Goal: Book appointment/travel/reservation

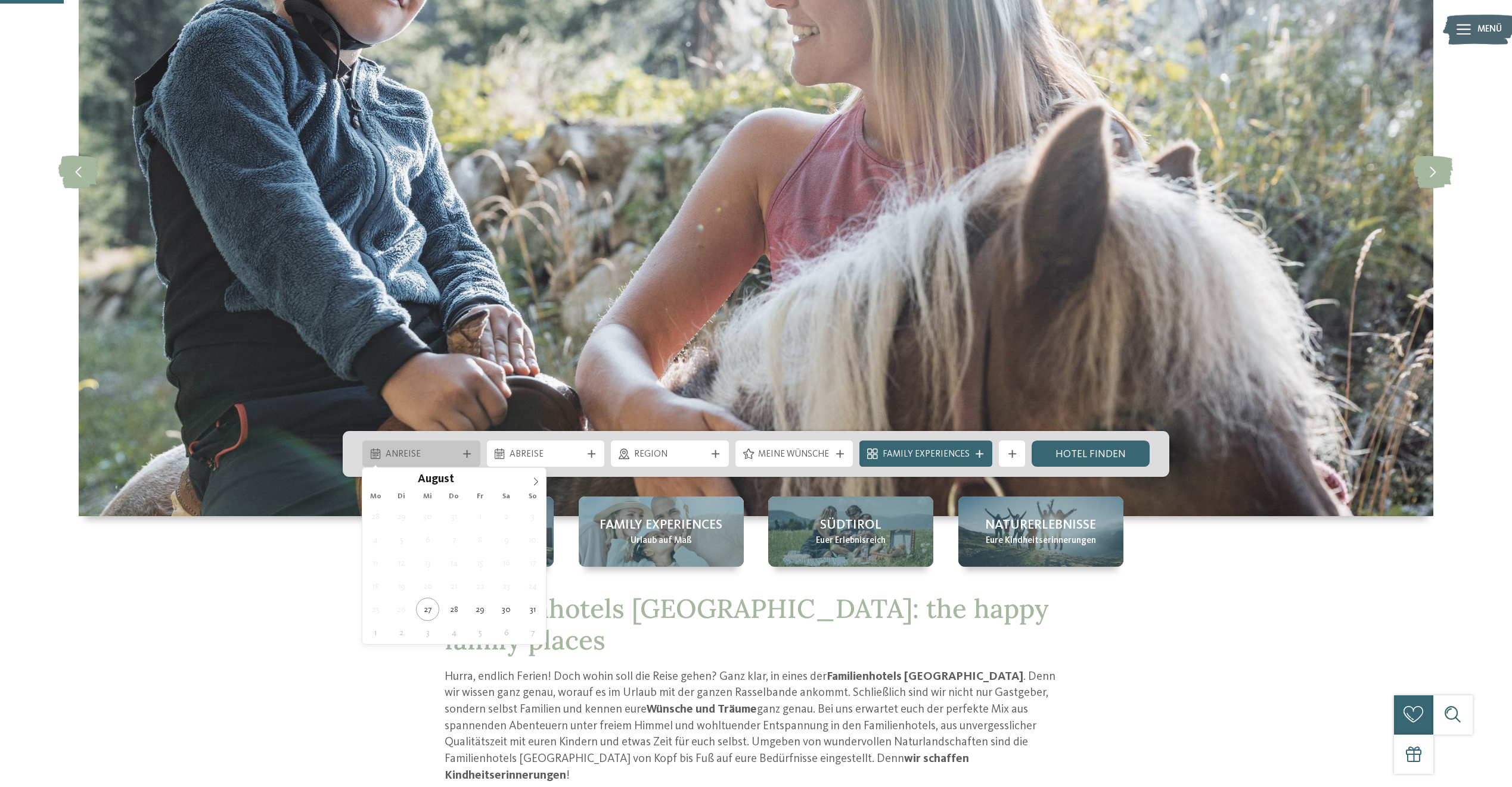
click at [421, 460] on span "Anreise" at bounding box center [422, 455] width 73 height 14
click at [536, 484] on icon at bounding box center [536, 481] width 9 height 9
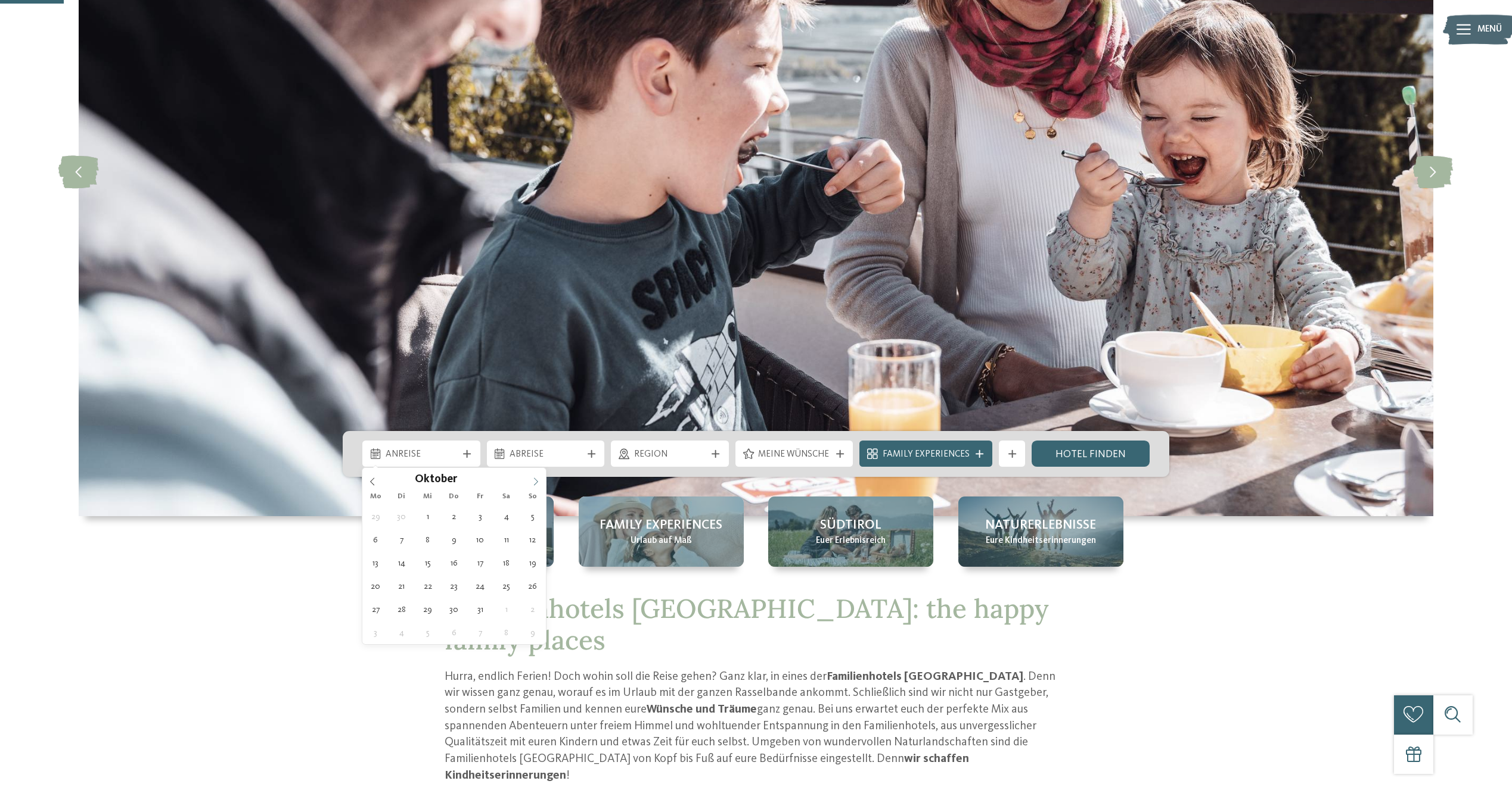
type div "04.10.2025"
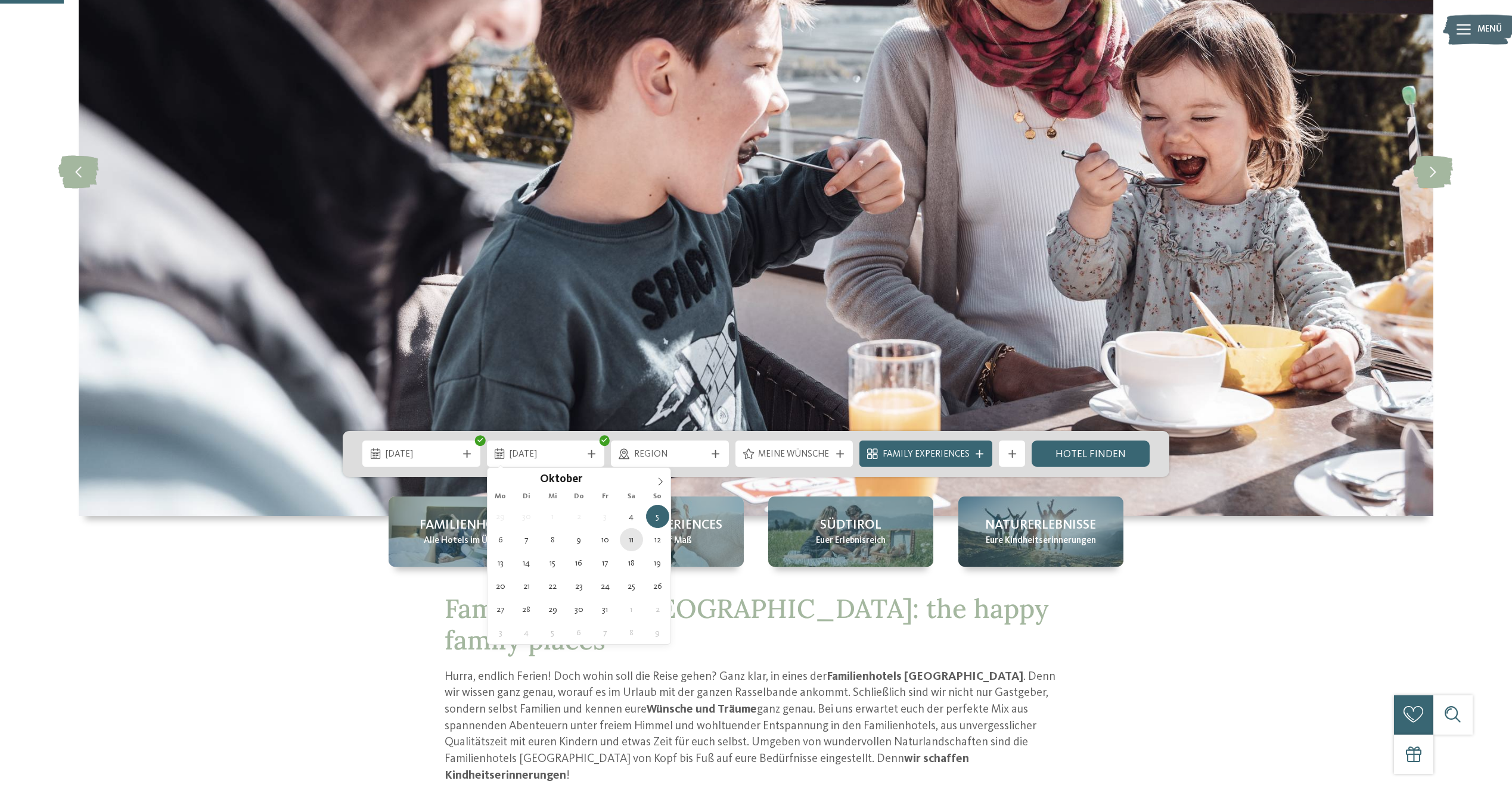
type div "11.10.2025"
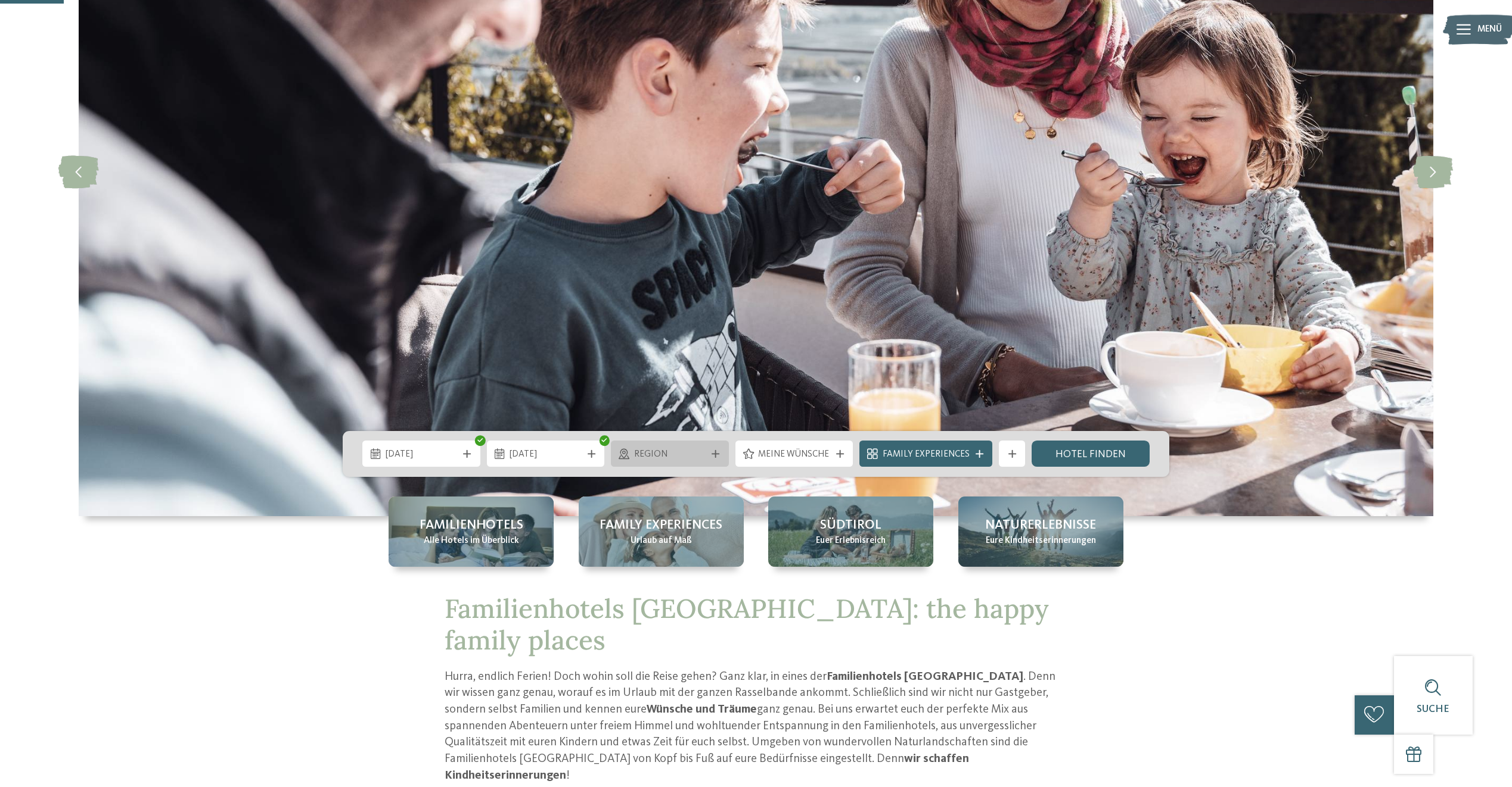
click at [670, 458] on span "Region" at bounding box center [670, 455] width 73 height 14
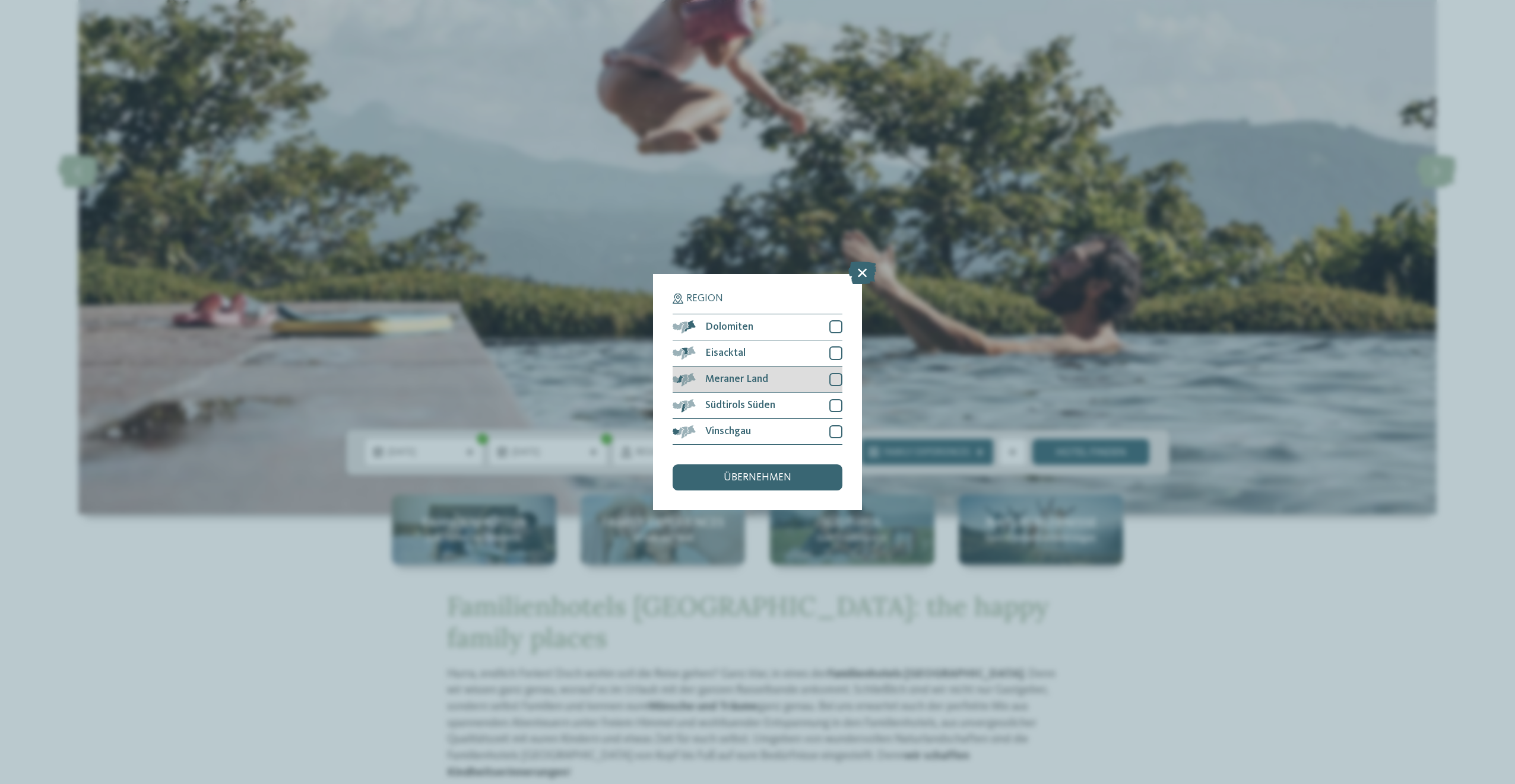
click at [728, 370] on div "Meraner Land" at bounding box center [758, 379] width 170 height 26
click at [747, 469] on div "übernehmen" at bounding box center [758, 477] width 170 height 26
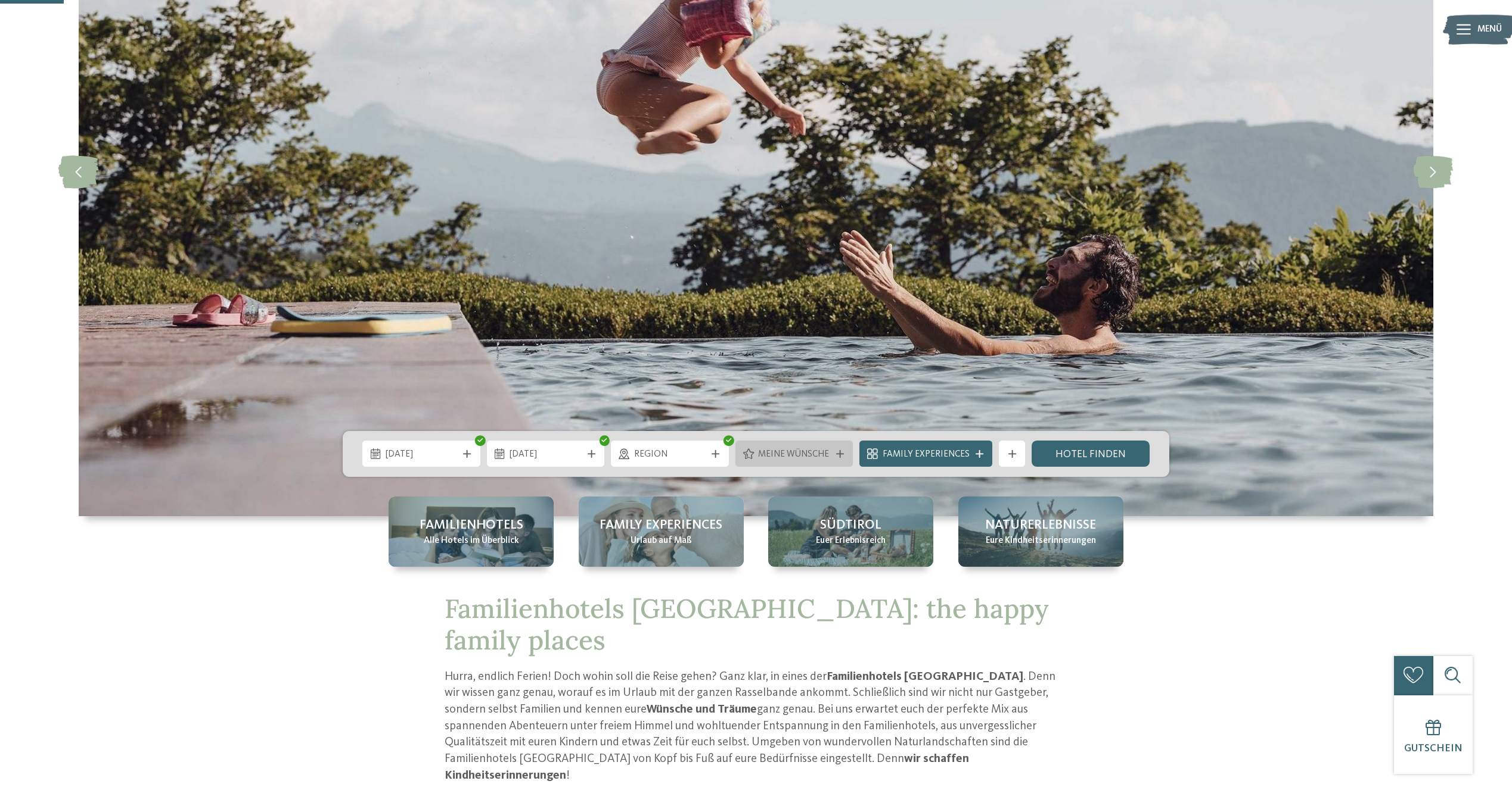
click at [787, 458] on span "Meine Wünsche" at bounding box center [794, 455] width 73 height 14
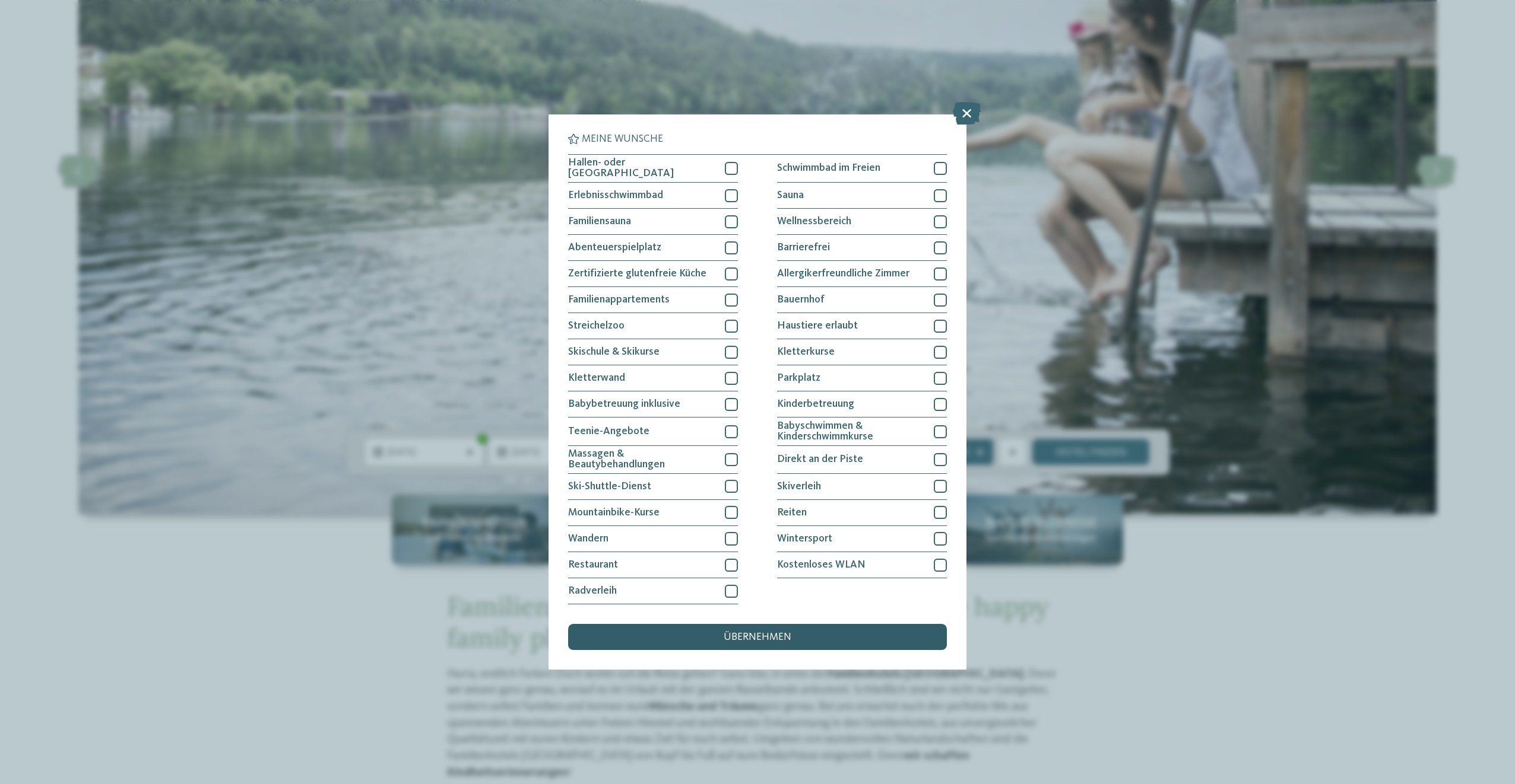
click at [759, 635] on span "übernehmen" at bounding box center [758, 638] width 67 height 11
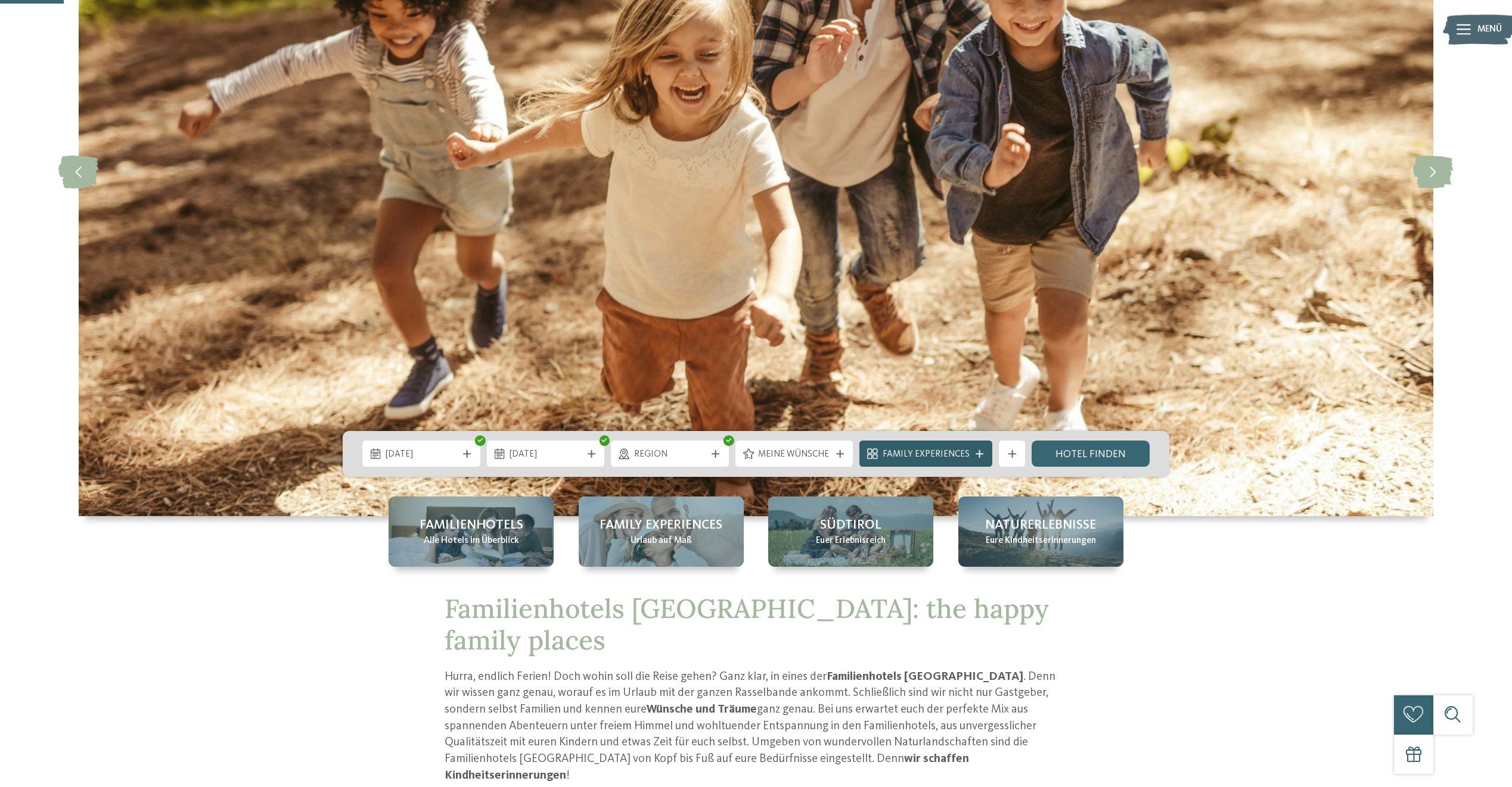
click at [906, 460] on span "Family Experiences" at bounding box center [926, 455] width 87 height 14
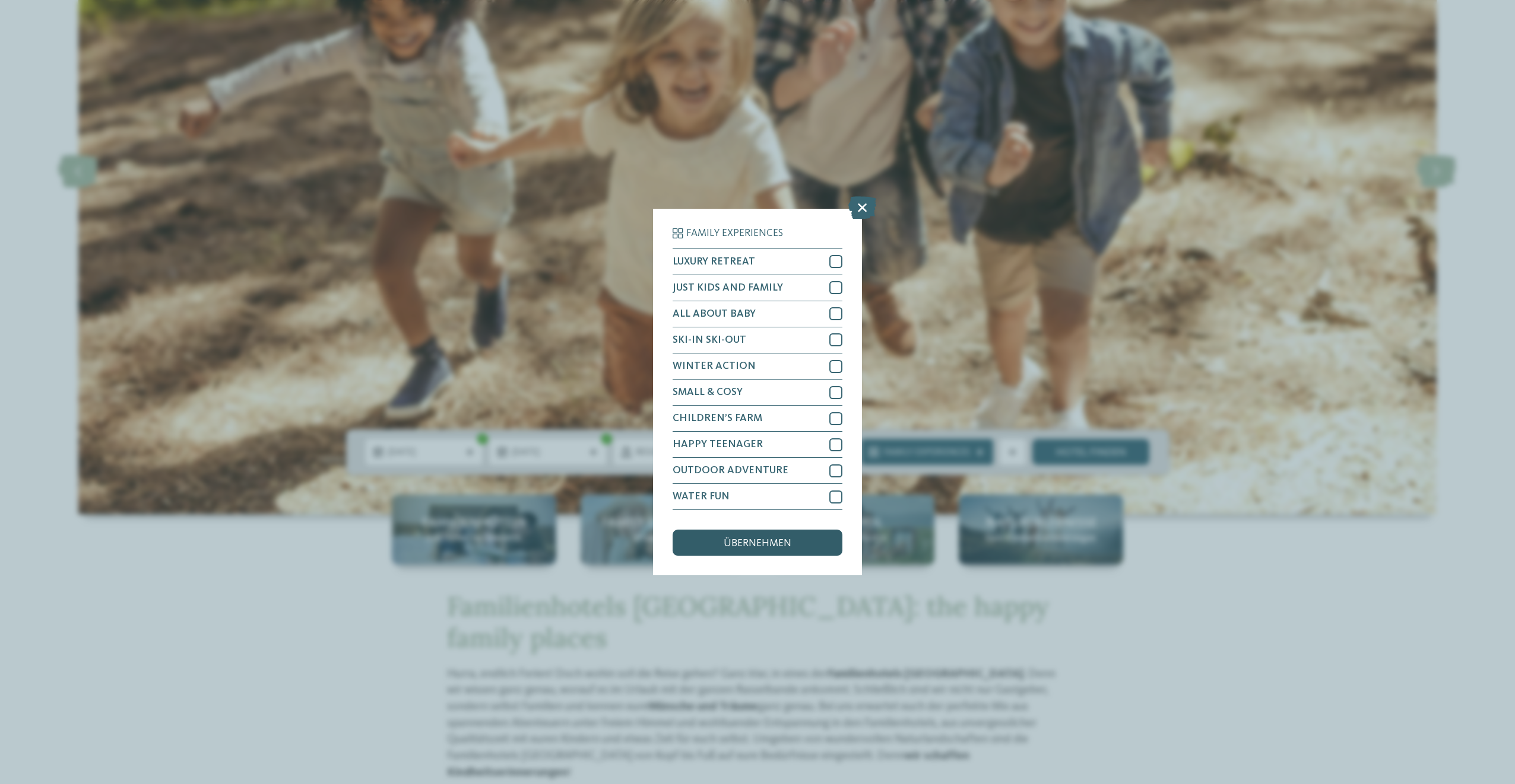
click at [797, 545] on div "übernehmen" at bounding box center [758, 542] width 170 height 26
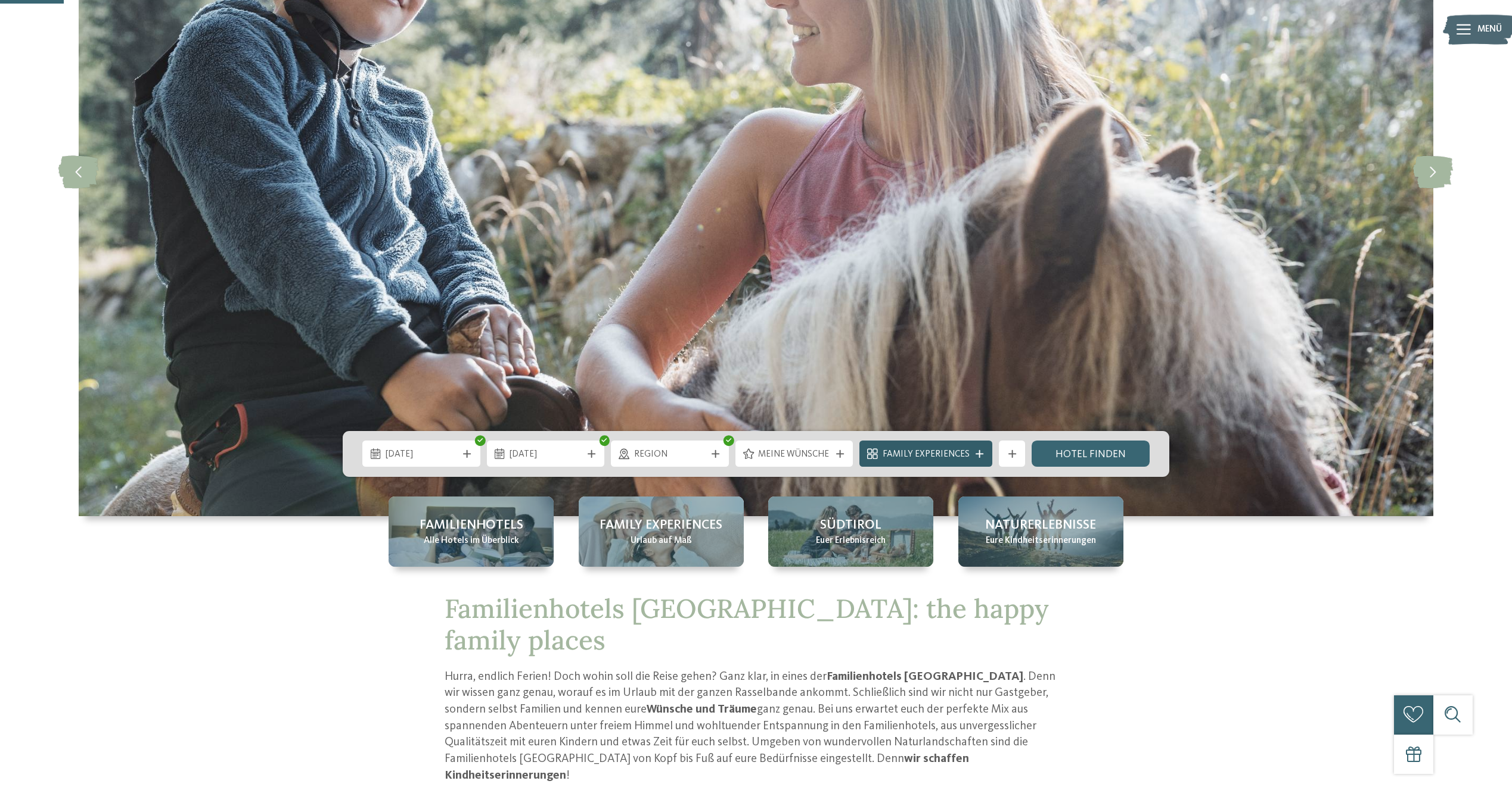
click at [977, 452] on icon at bounding box center [980, 454] width 8 height 8
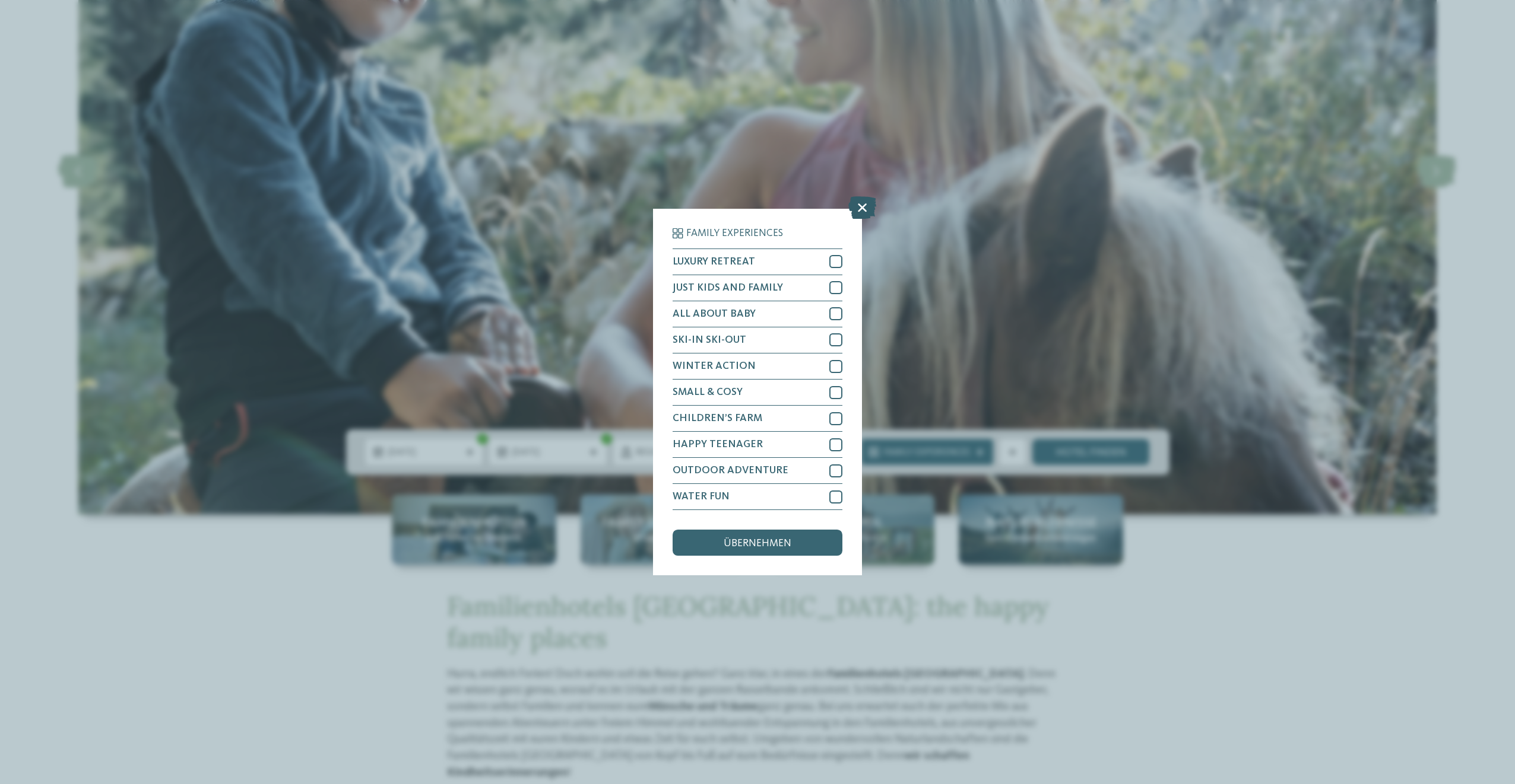
click at [859, 205] on icon at bounding box center [862, 207] width 28 height 22
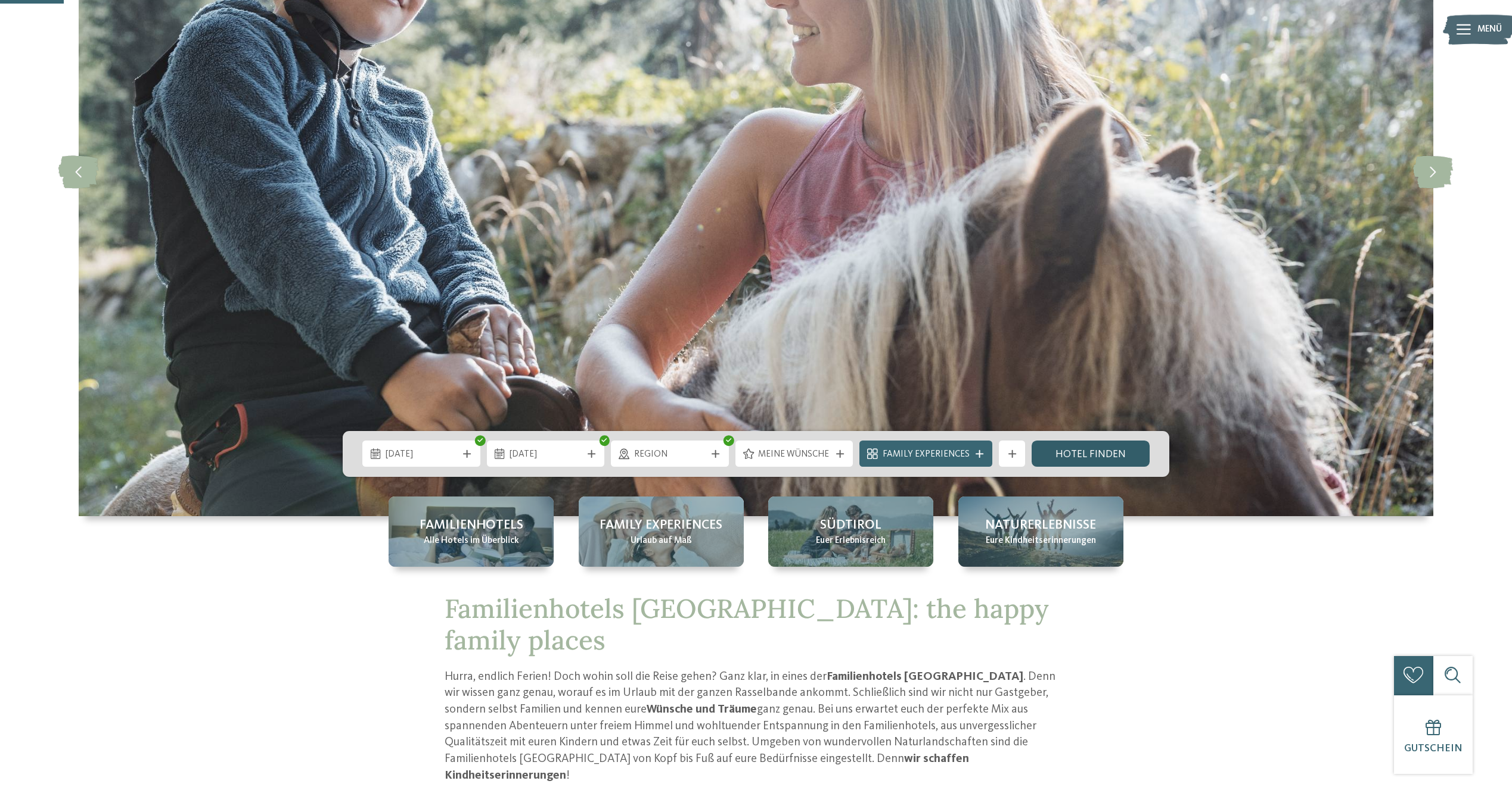
click at [1067, 456] on link "Hotel finden" at bounding box center [1090, 453] width 118 height 26
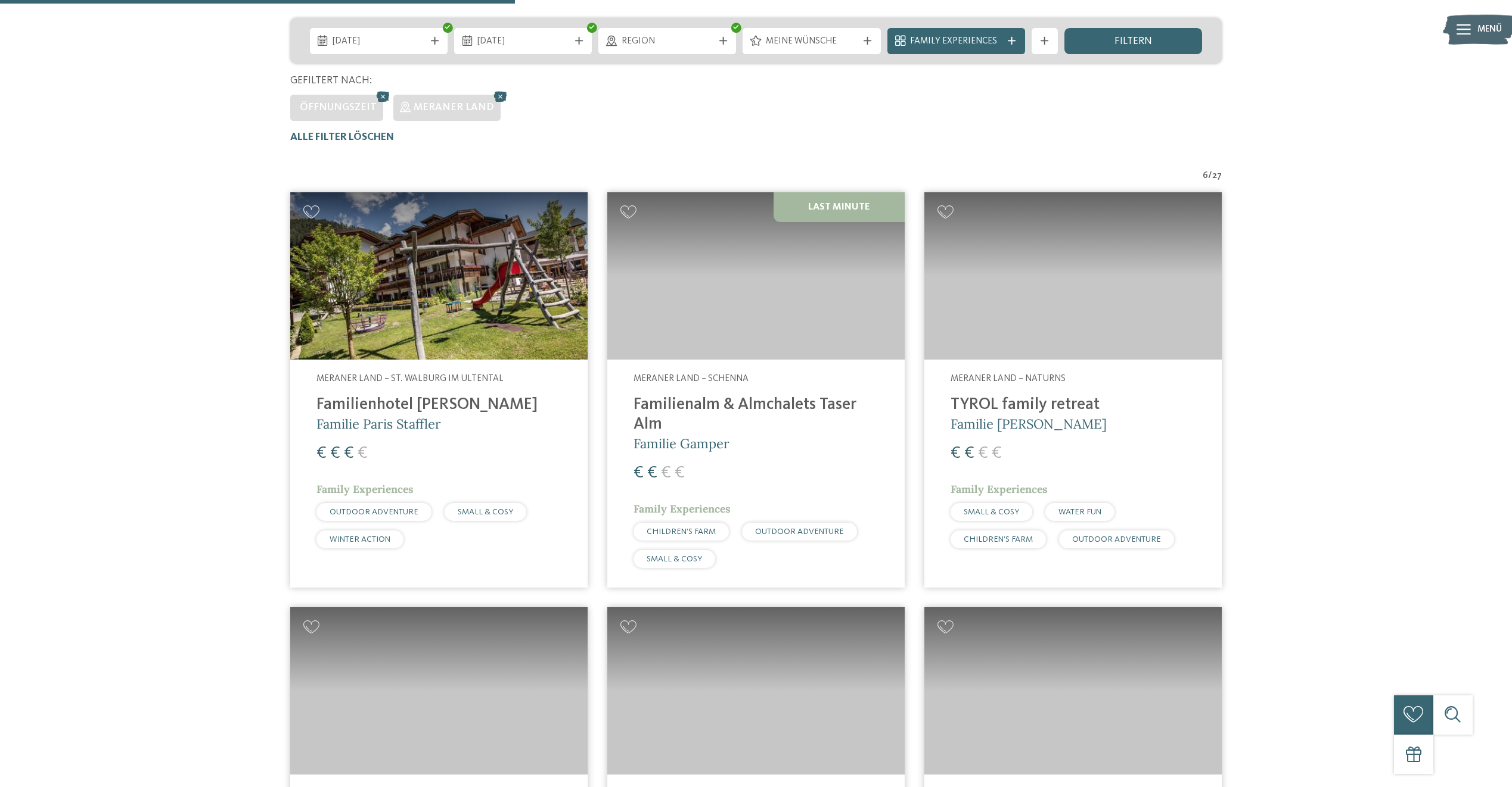
scroll to position [139, 0]
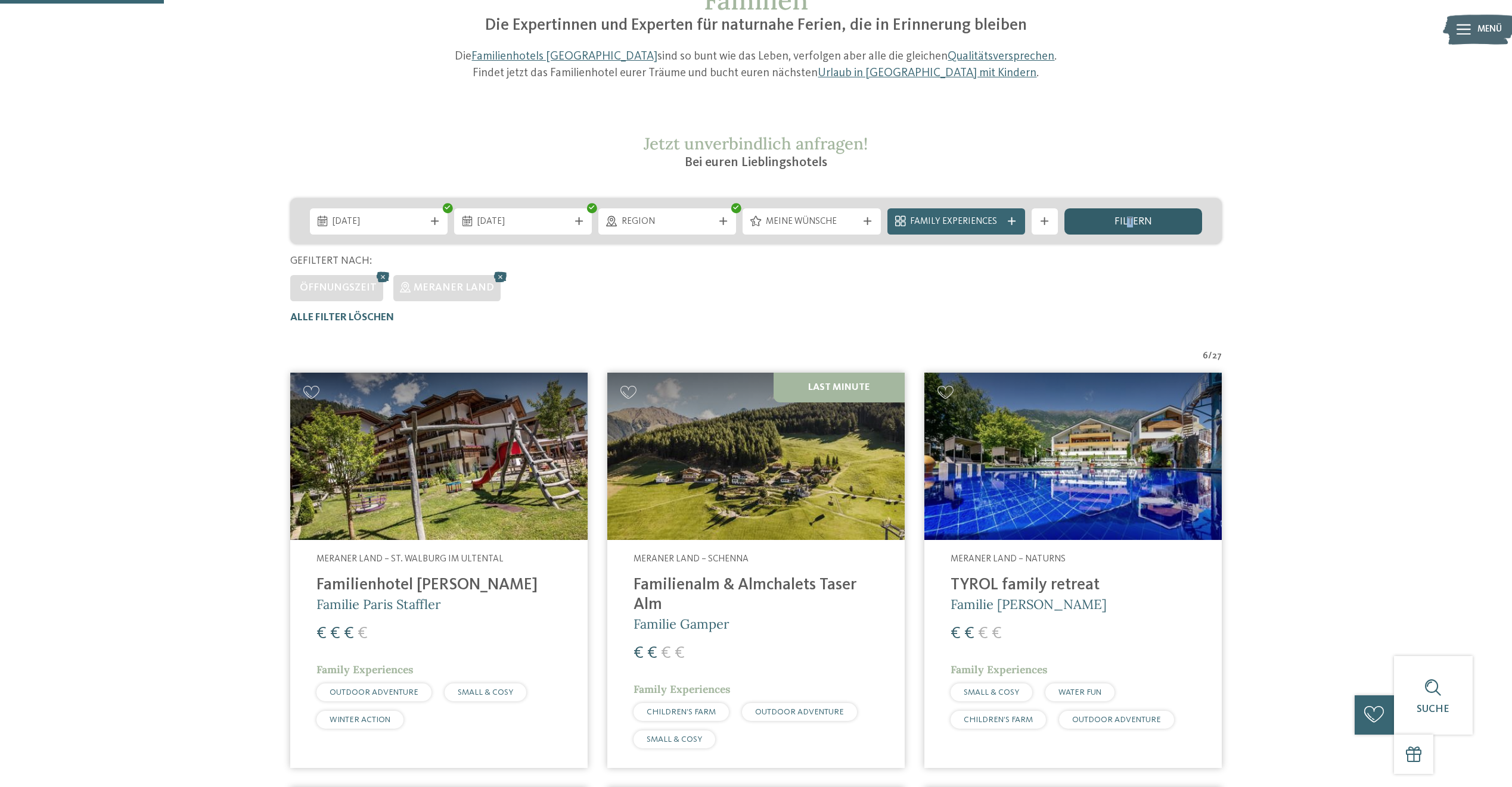
click at [1131, 223] on span "filtern" at bounding box center [1133, 221] width 38 height 11
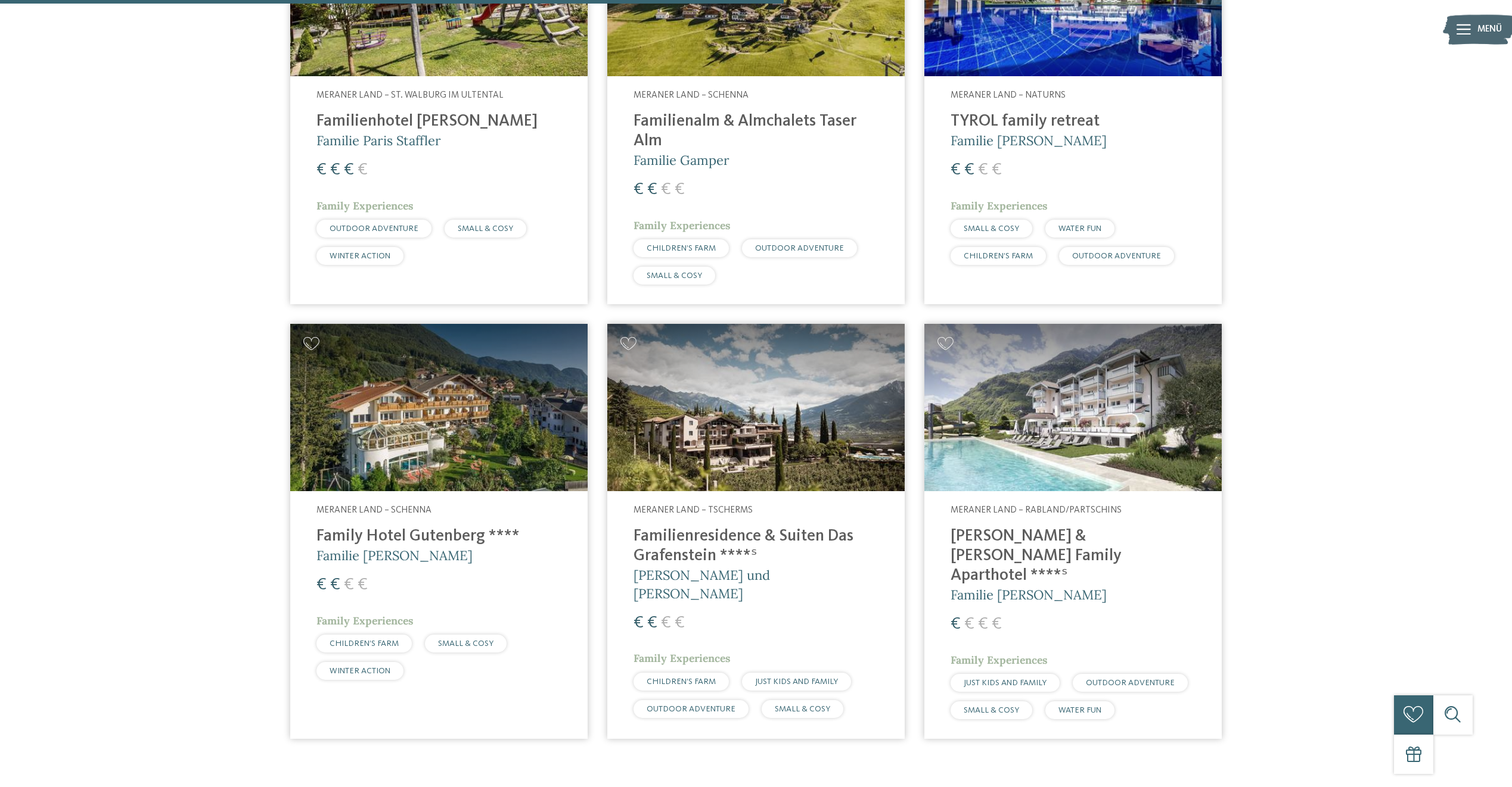
scroll to position [675, 0]
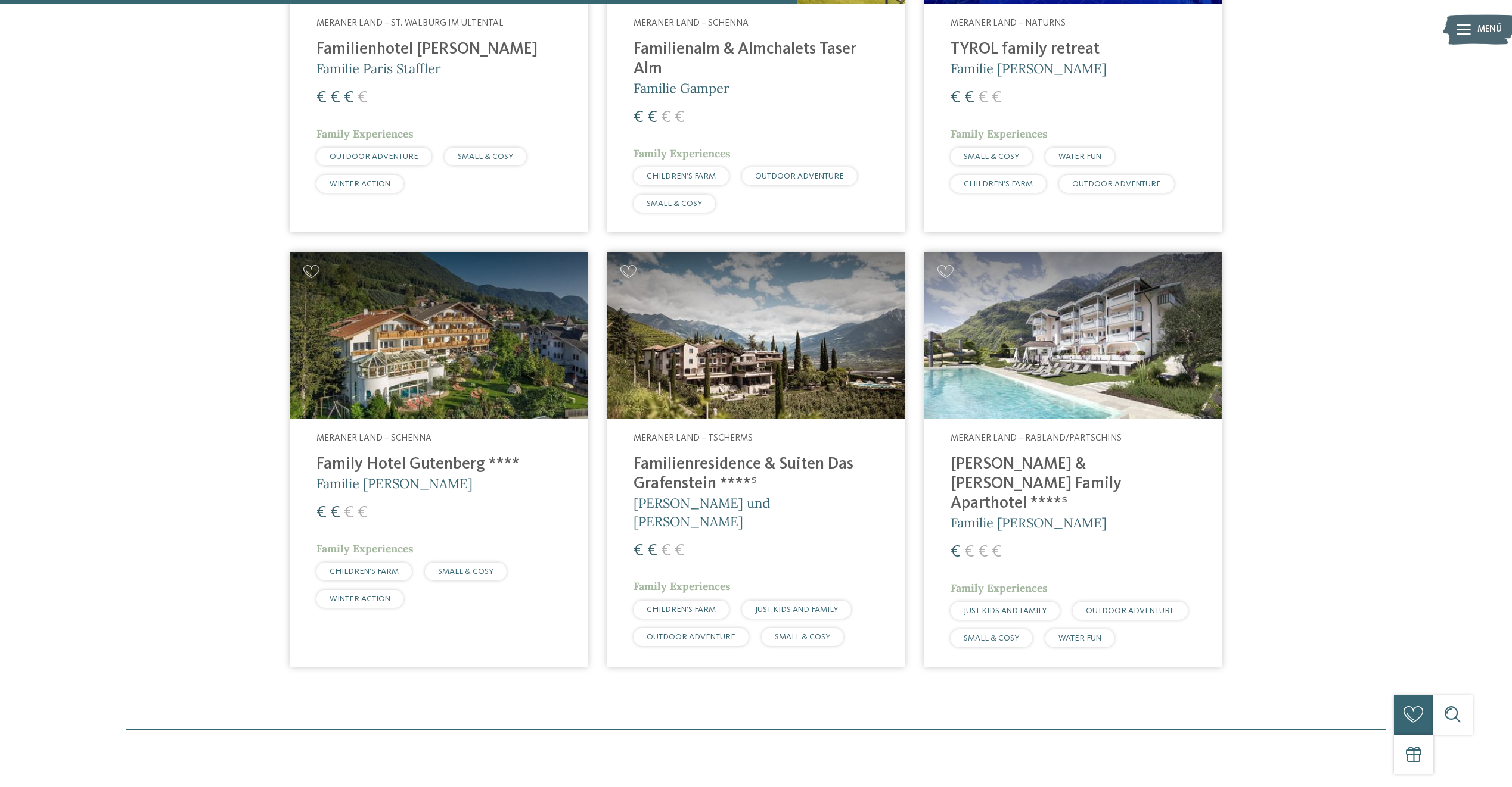
click at [721, 402] on img at bounding box center [756, 335] width 297 height 167
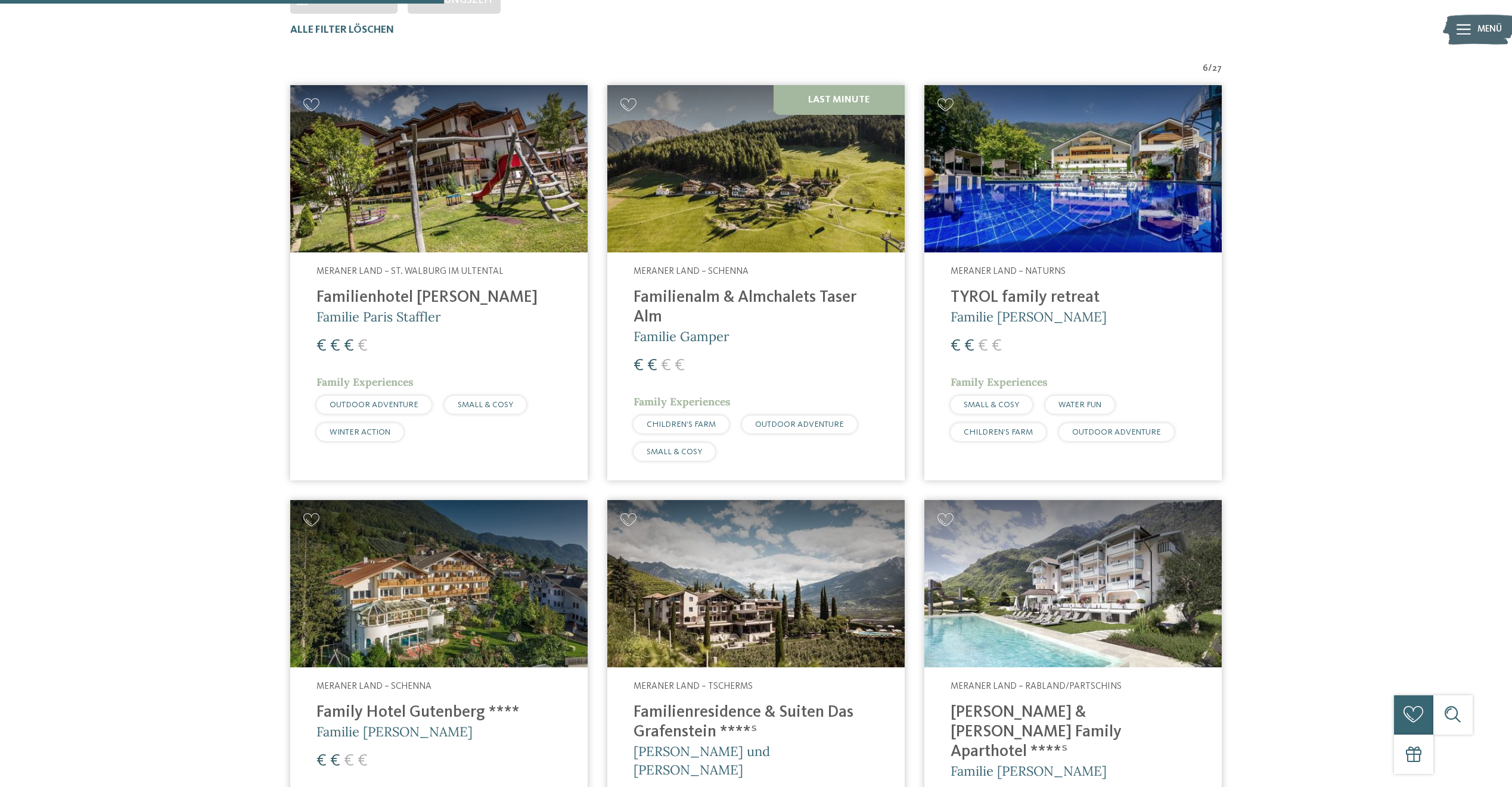
scroll to position [258, 0]
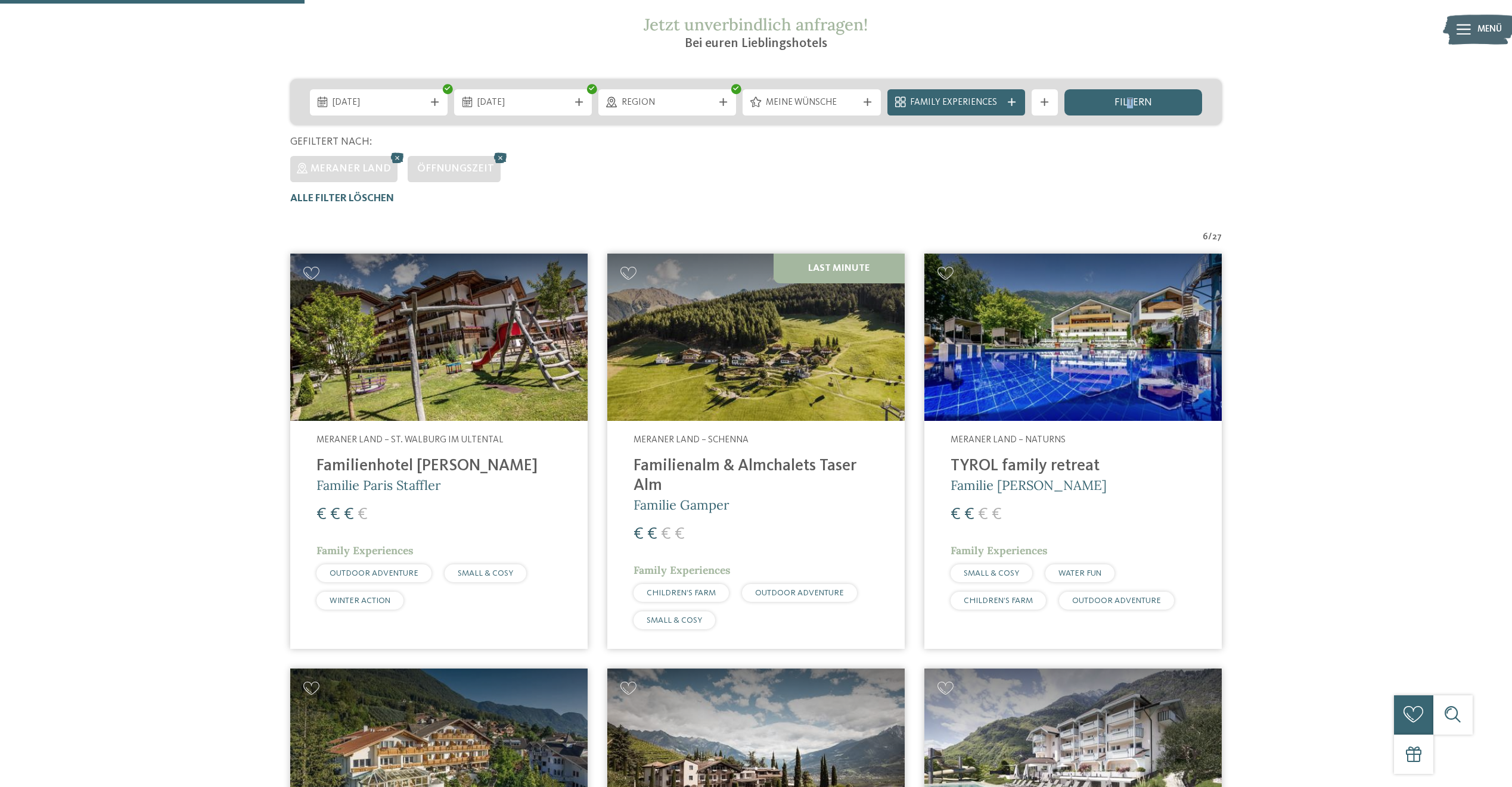
click at [1026, 337] on img at bounding box center [1073, 336] width 297 height 167
